Goal: Task Accomplishment & Management: Complete application form

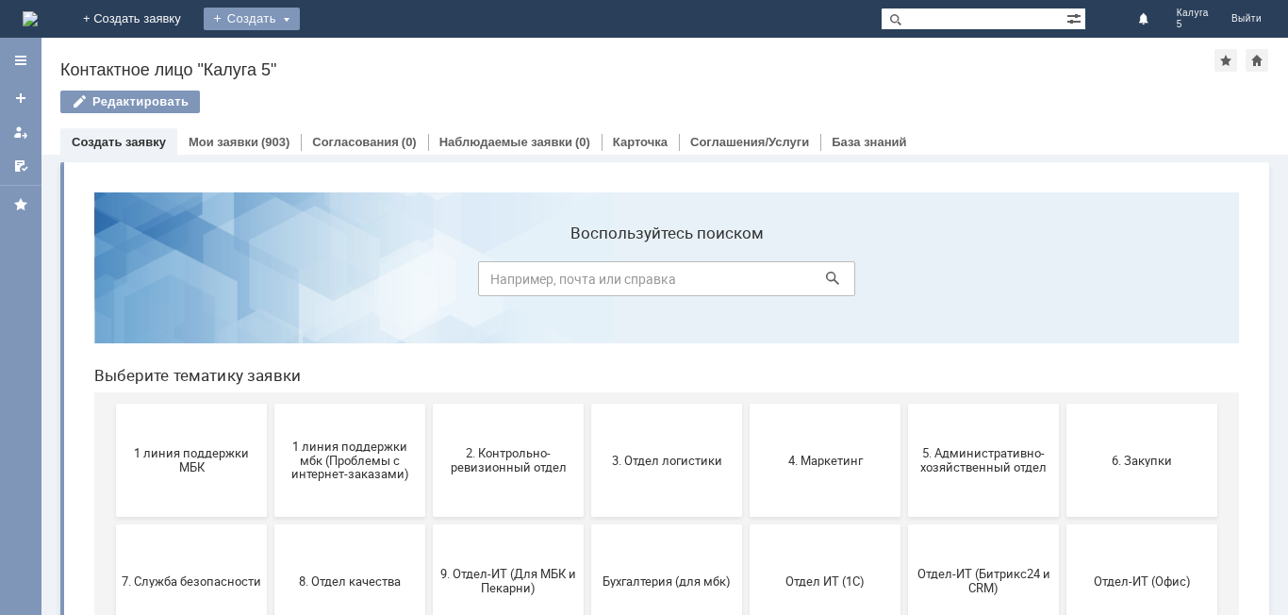
click at [300, 17] on div "Создать" at bounding box center [252, 19] width 96 height 23
click at [351, 56] on link "Заявка" at bounding box center [279, 56] width 143 height 23
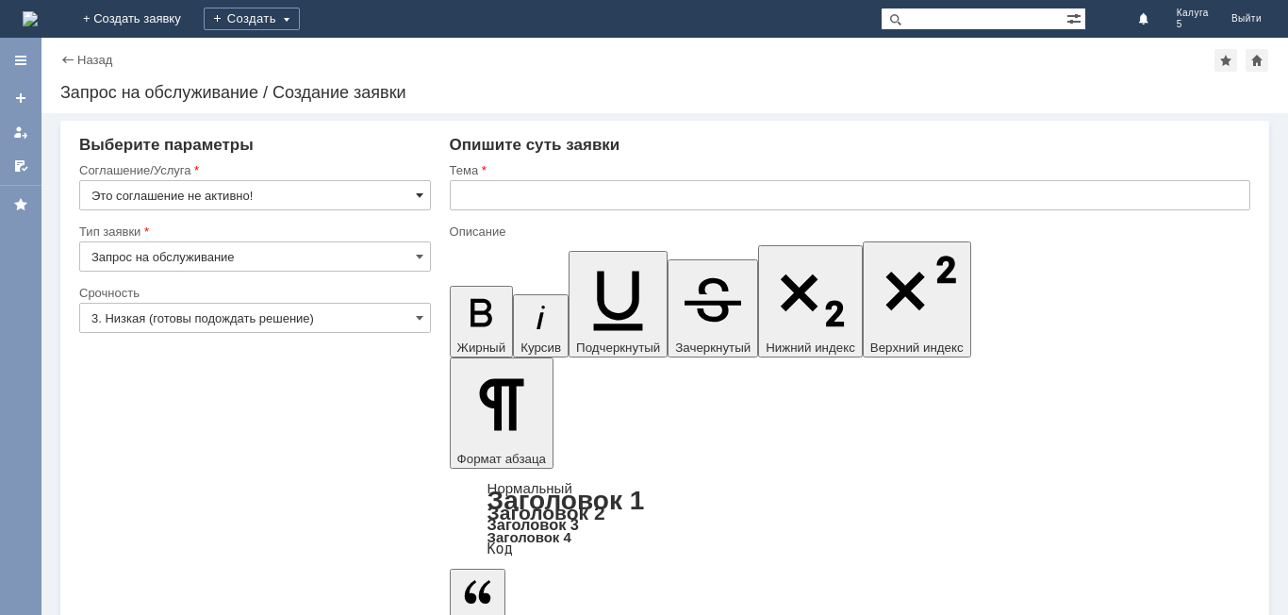
click at [420, 197] on span at bounding box center [420, 195] width 8 height 15
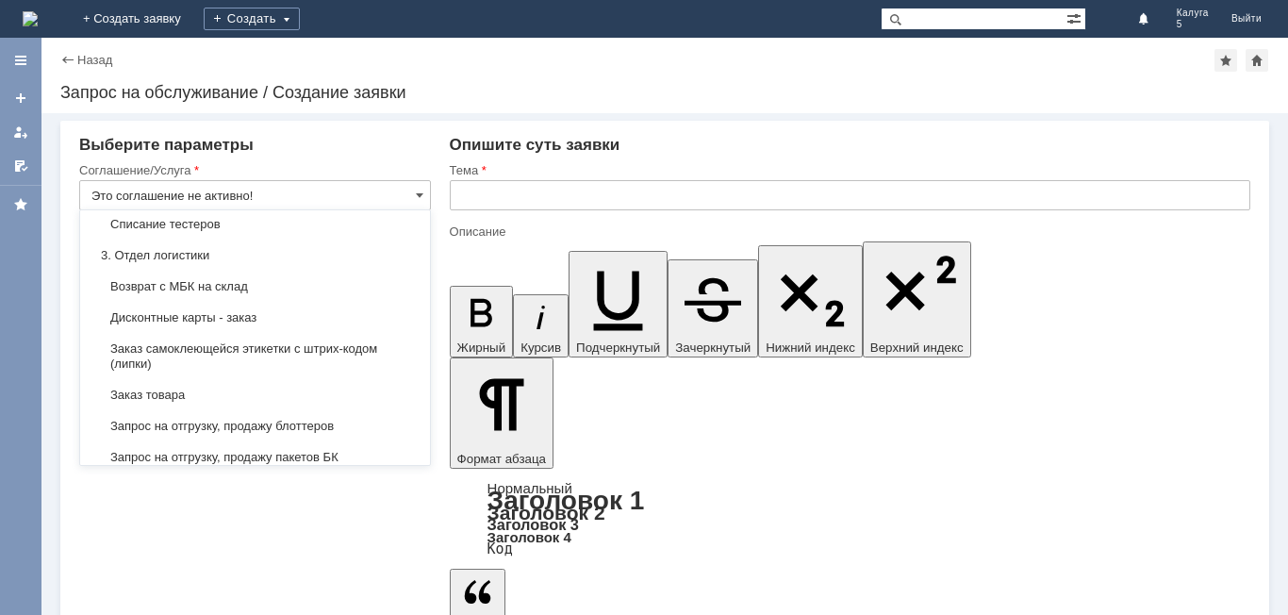
scroll to position [566, 0]
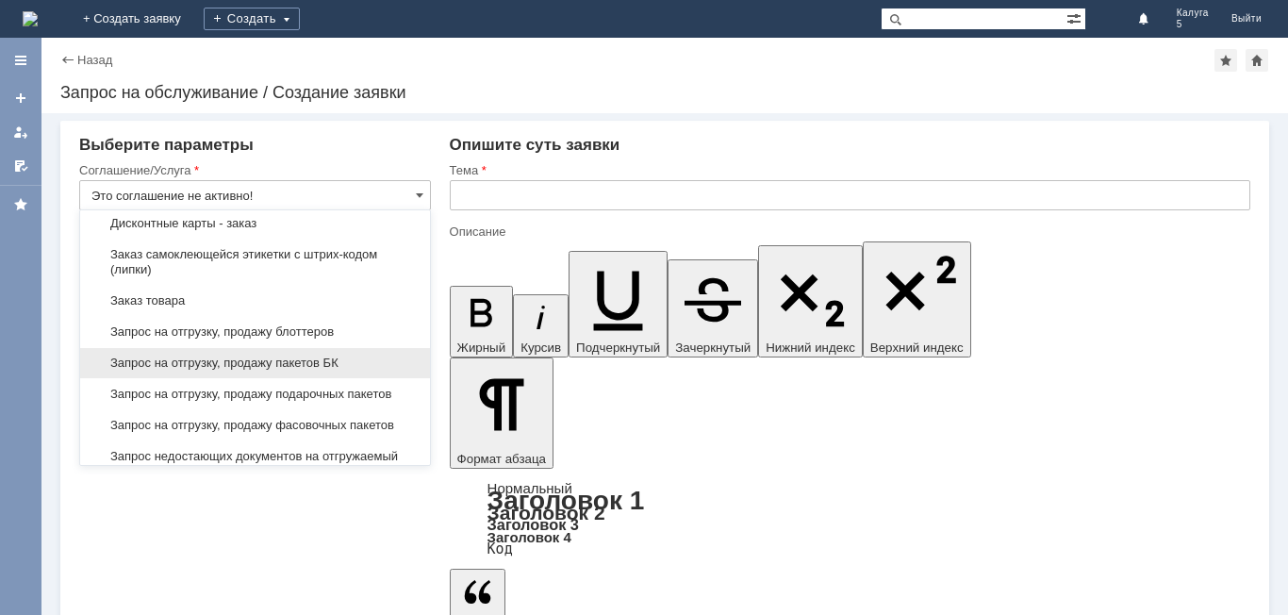
click at [320, 371] on span "Запрос на отгрузку, продажу пакетов БК" at bounding box center [254, 363] width 327 height 15
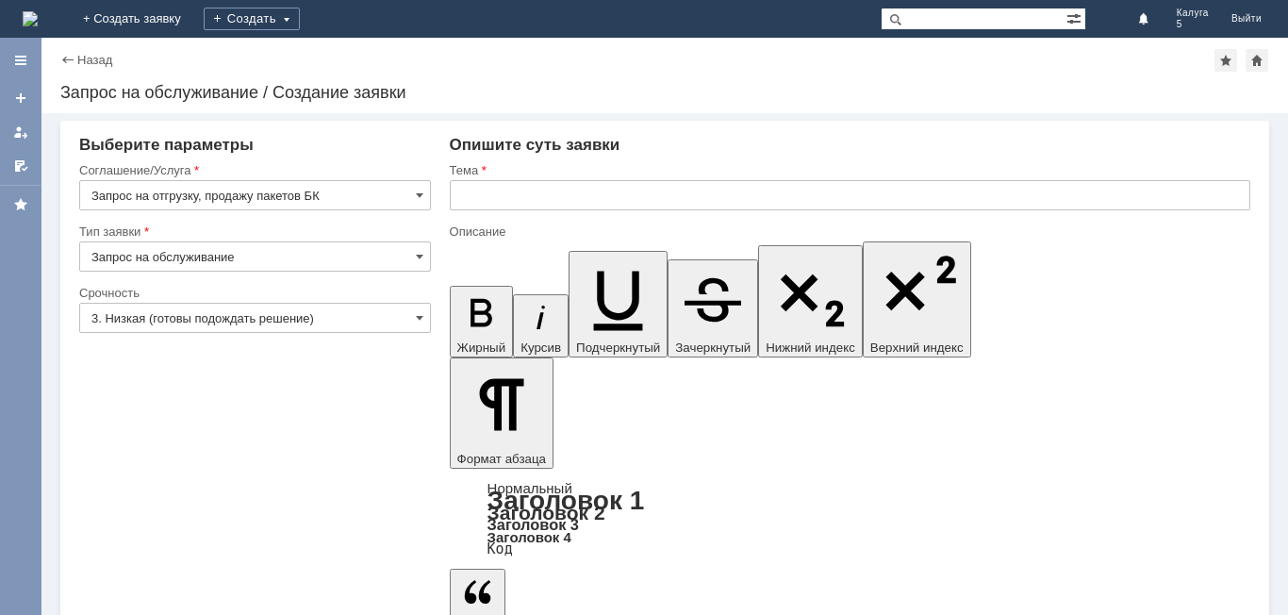
type input "Запрос на отгрузку, продажу пакетов БК"
click at [416, 318] on span at bounding box center [420, 317] width 8 height 15
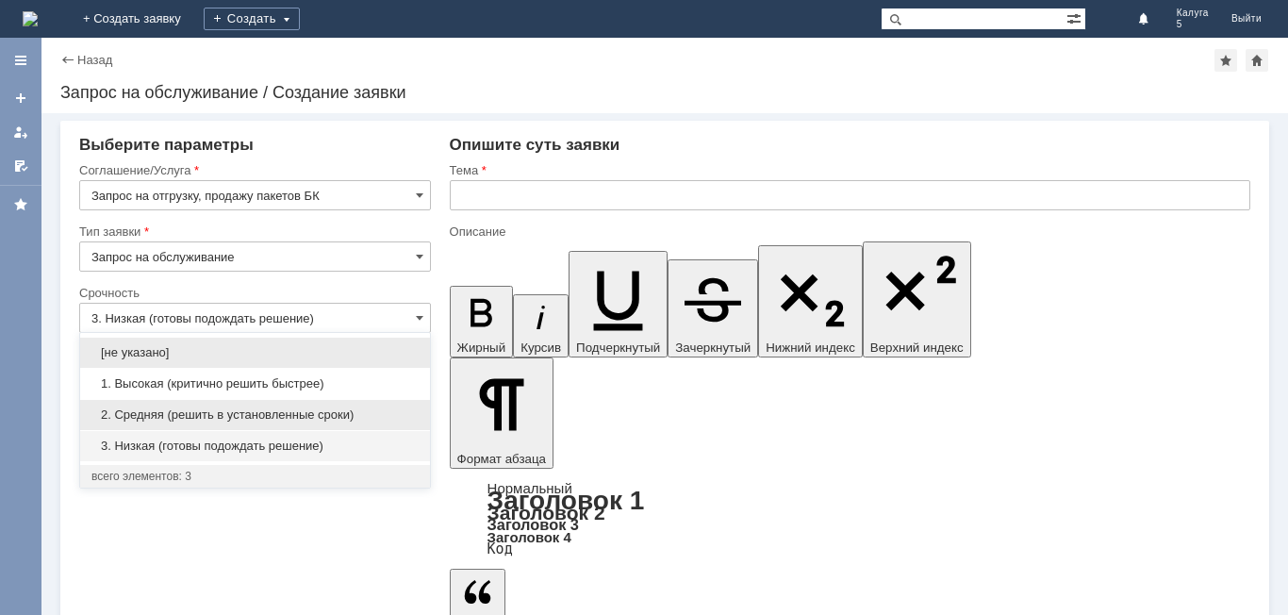
click at [283, 411] on span "2. Средняя (решить в установленные сроки)" at bounding box center [254, 414] width 327 height 15
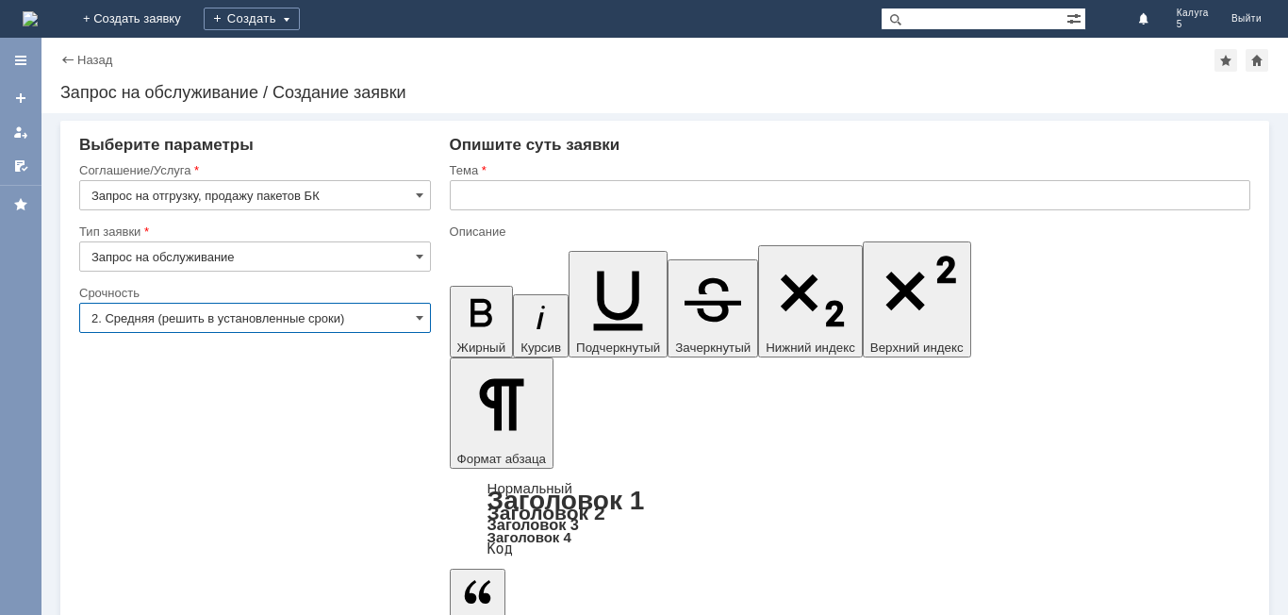
type input "2. Средняя (решить в установленные сроки)"
click at [476, 191] on input "text" at bounding box center [850, 195] width 801 height 30
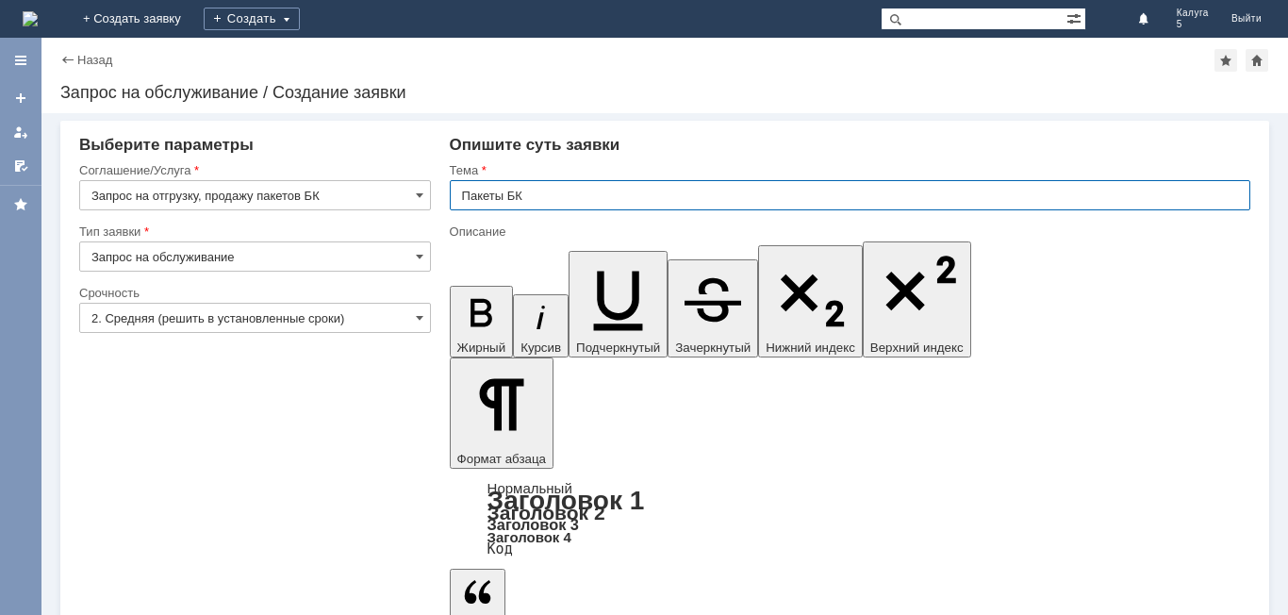
type input "Пакеты БК"
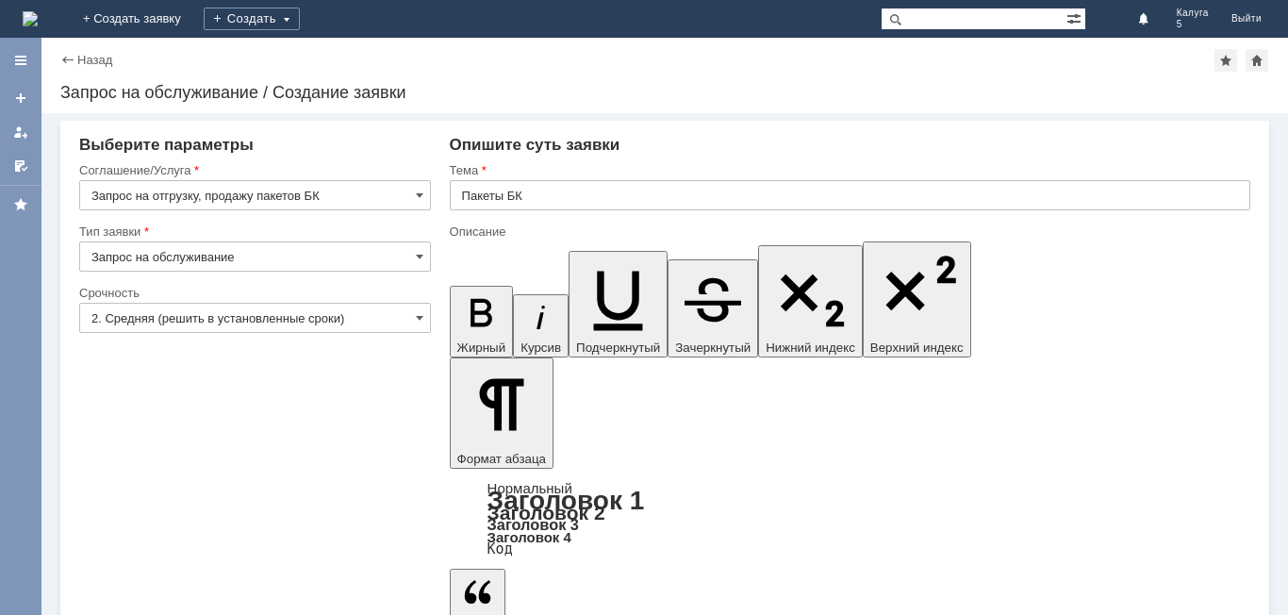
drag, startPoint x: 688, startPoint y: 5178, endPoint x: 762, endPoint y: 5226, distance: 88.2
